Goal: Task Accomplishment & Management: Manage account settings

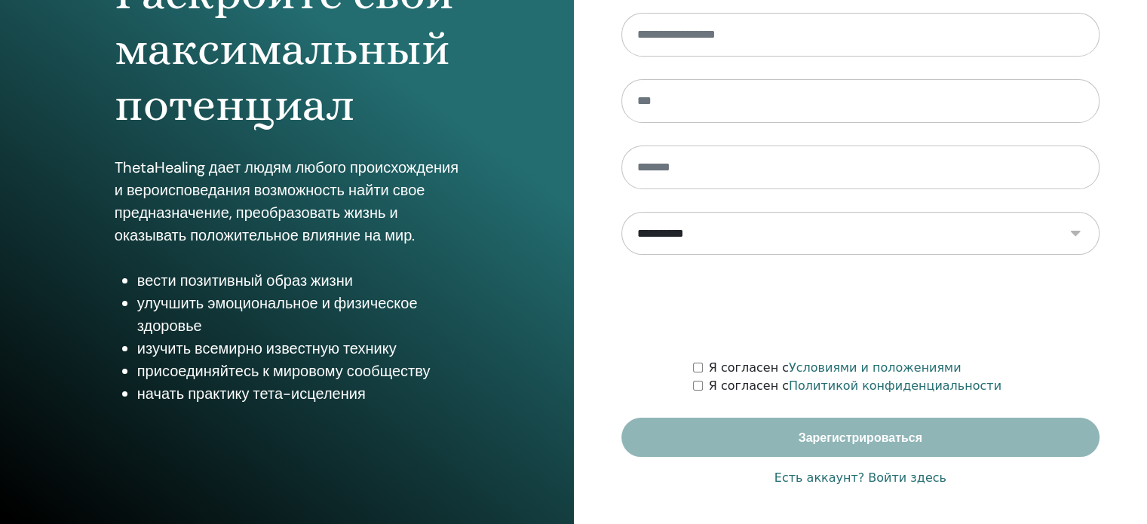
click at [916, 475] on font "Есть аккаунт? Войти здесь" at bounding box center [860, 477] width 172 height 14
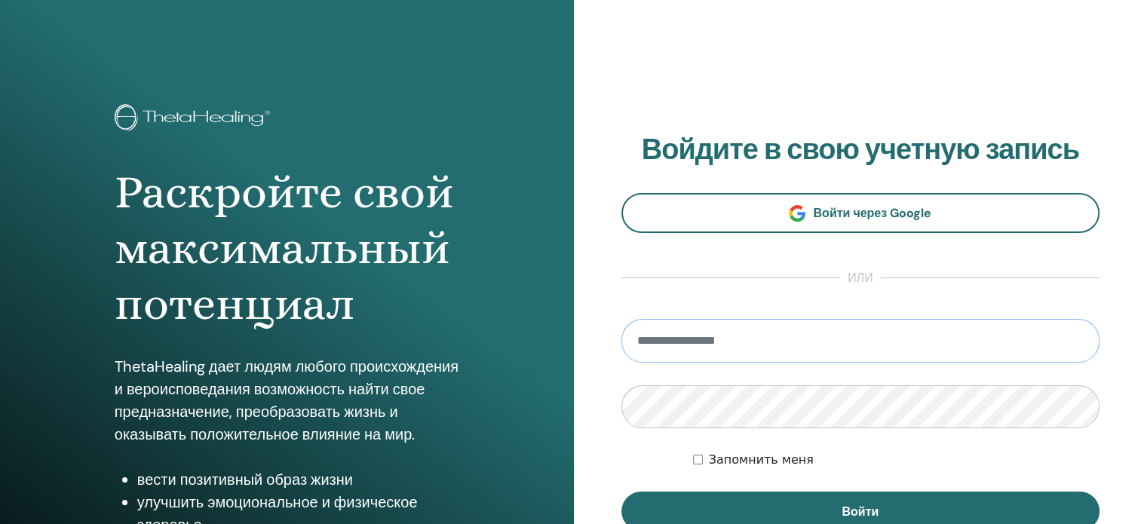
click at [675, 338] on input "email" at bounding box center [860, 341] width 479 height 44
type input "**********"
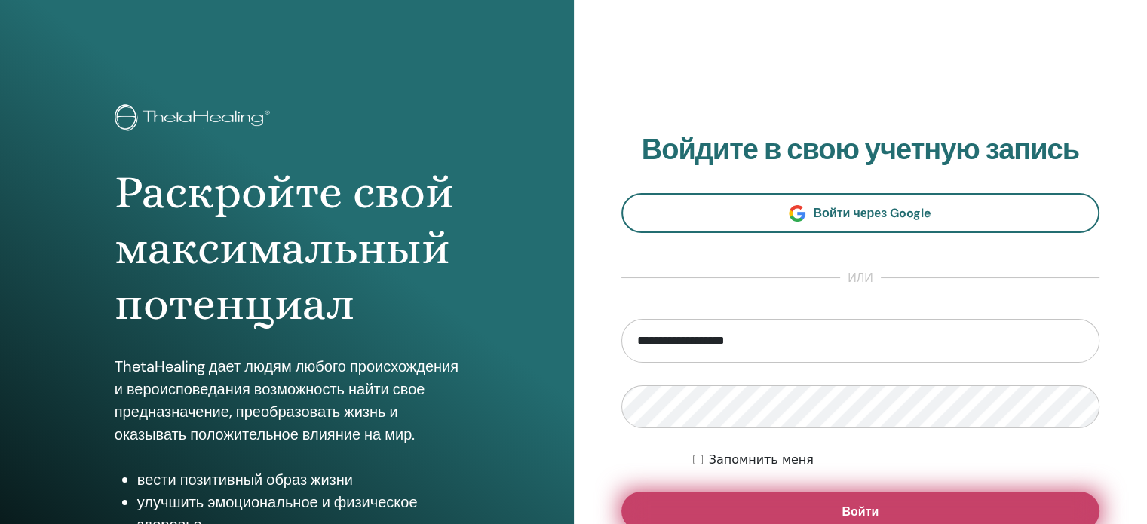
drag, startPoint x: 821, startPoint y: 507, endPoint x: 814, endPoint y: 473, distance: 34.6
click at [821, 506] on button "Войти" at bounding box center [860, 510] width 479 height 39
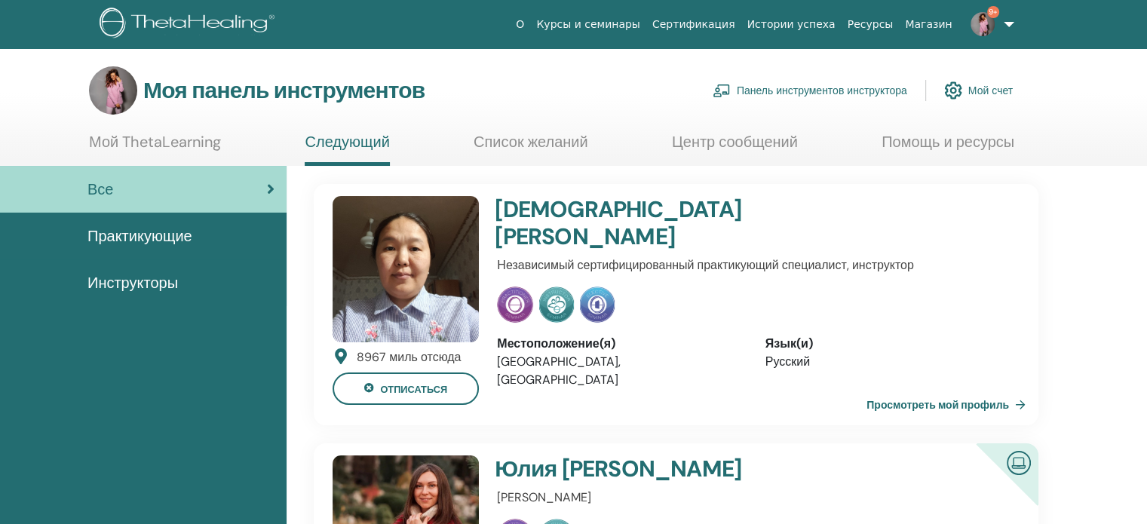
click at [785, 93] on font "Панель инструментов инструктора" at bounding box center [821, 91] width 170 height 14
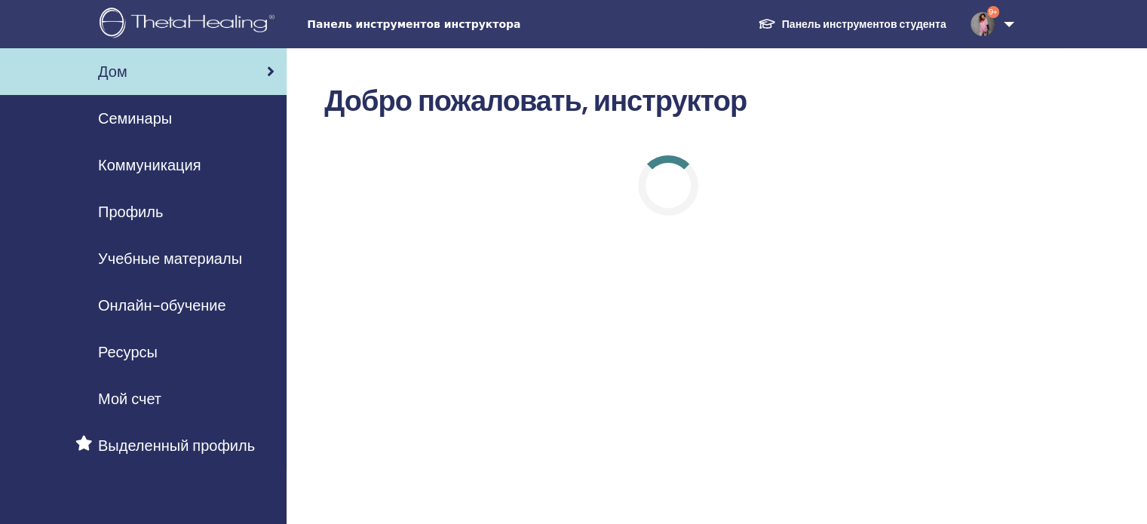
click at [167, 123] on font "Семинары" at bounding box center [135, 119] width 74 height 20
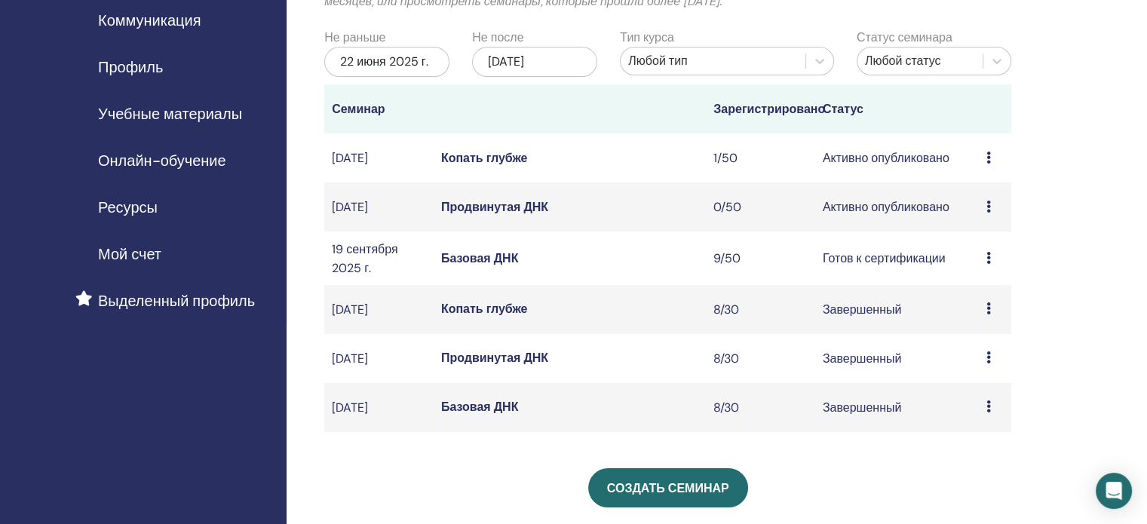
scroll to position [151, 0]
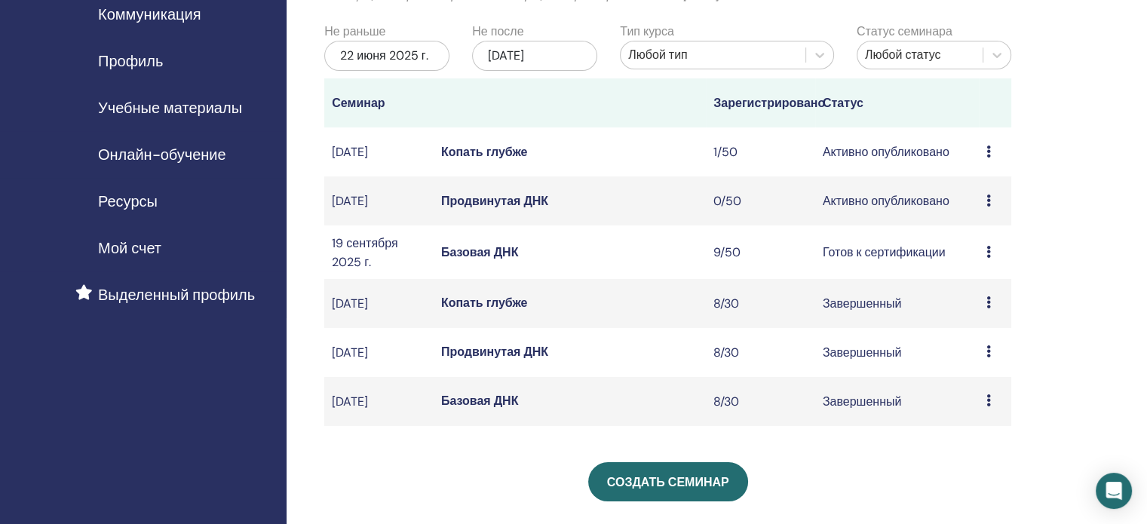
click at [479, 260] on font "Базовая ДНК" at bounding box center [480, 252] width 78 height 16
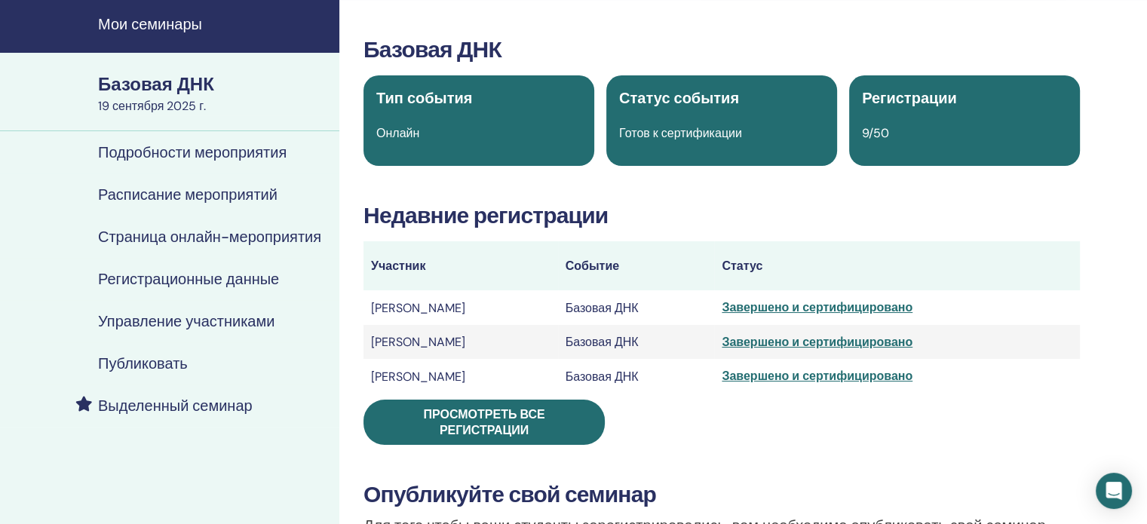
scroll to position [75, 0]
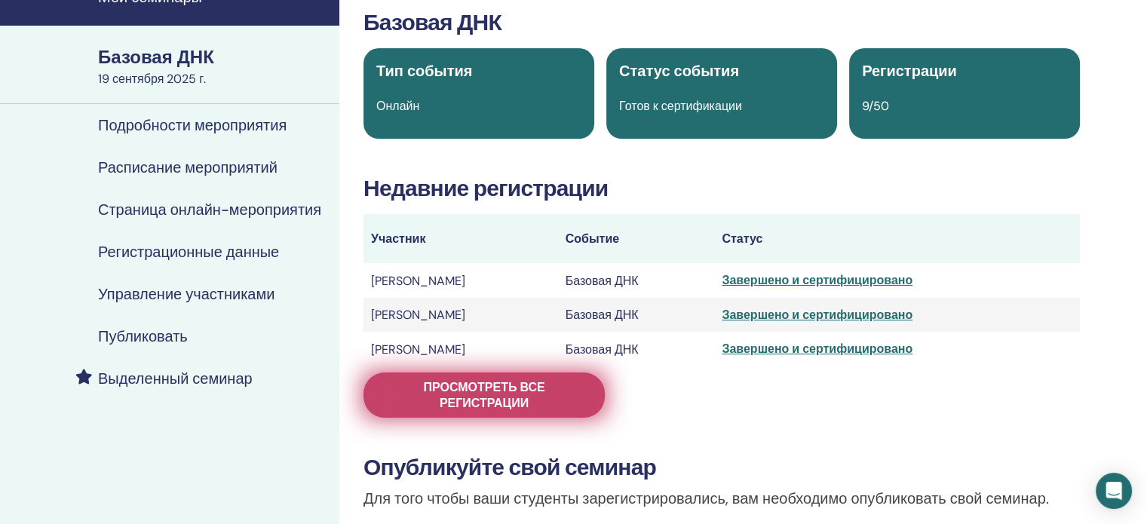
click at [508, 393] on font "Просмотреть все регистрации" at bounding box center [483, 395] width 121 height 32
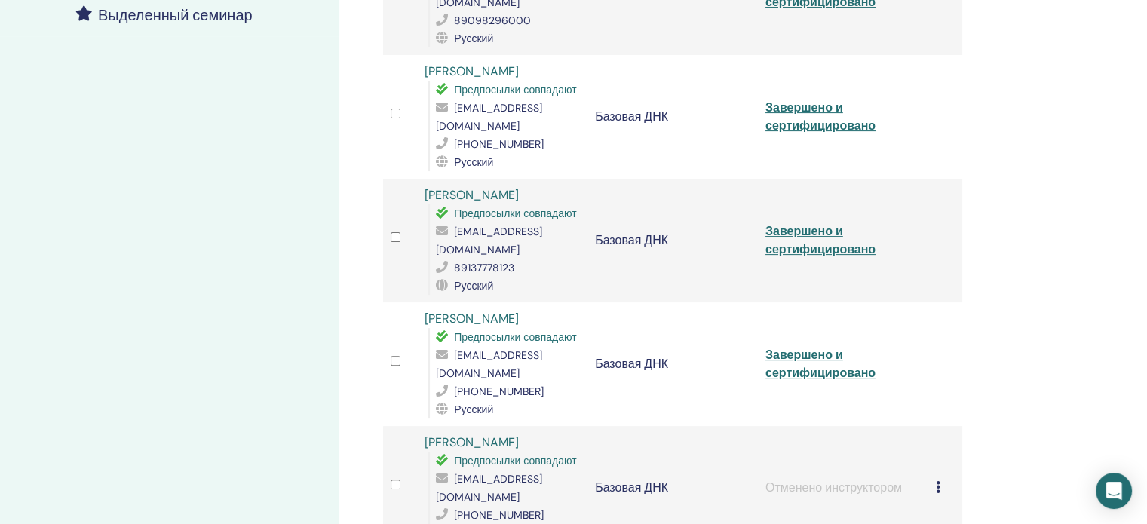
scroll to position [452, 0]
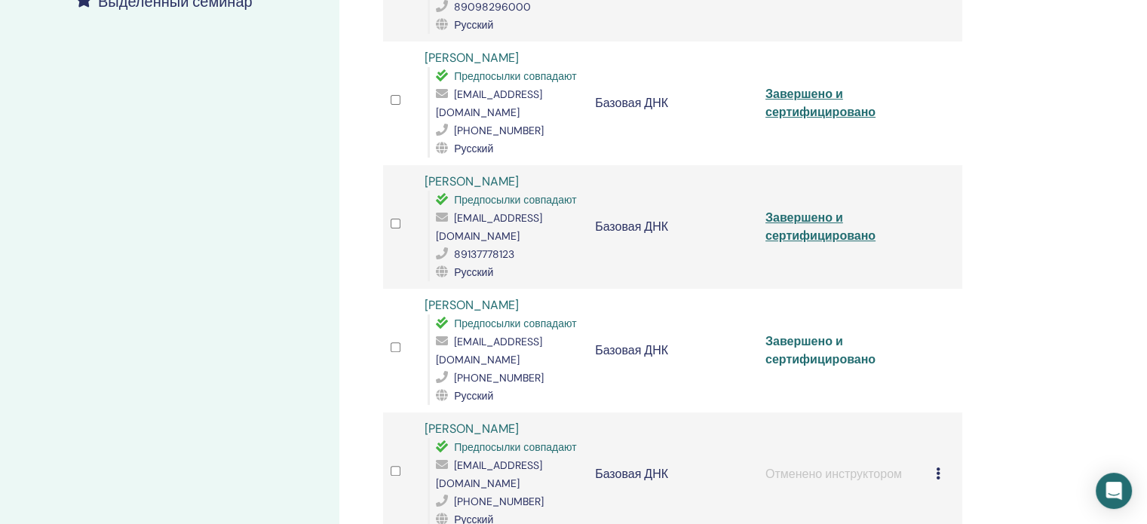
drag, startPoint x: 804, startPoint y: 332, endPoint x: 797, endPoint y: 326, distance: 9.2
click at [804, 333] on font "Завершено и сертифицировано" at bounding box center [820, 350] width 110 height 34
